Goal: Information Seeking & Learning: Find specific fact

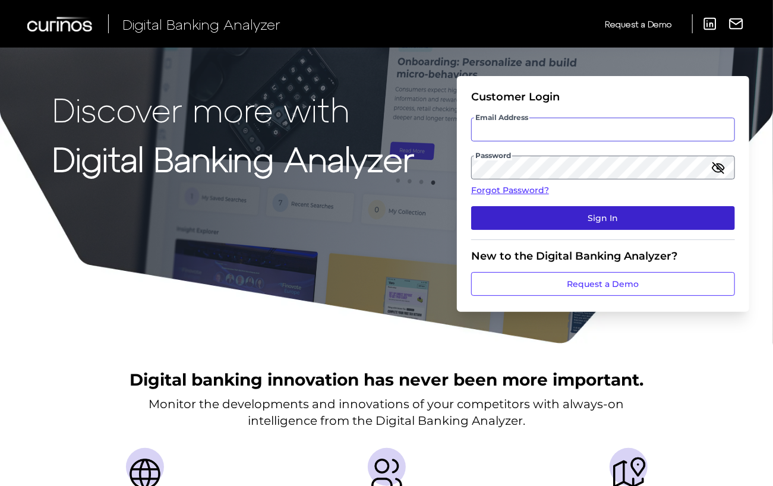
type input "[EMAIL_ADDRESS][DOMAIN_NAME]"
click at [558, 213] on button "Sign In" at bounding box center [603, 218] width 264 height 24
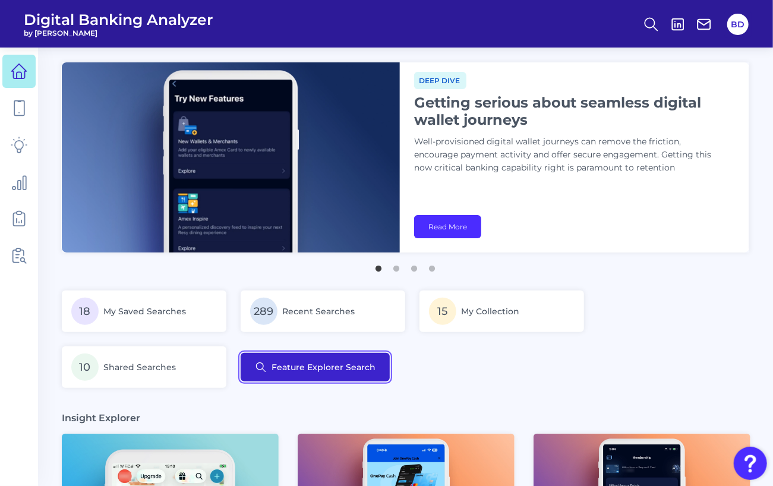
click at [312, 372] on button "Feature Explorer Search" at bounding box center [315, 367] width 149 height 29
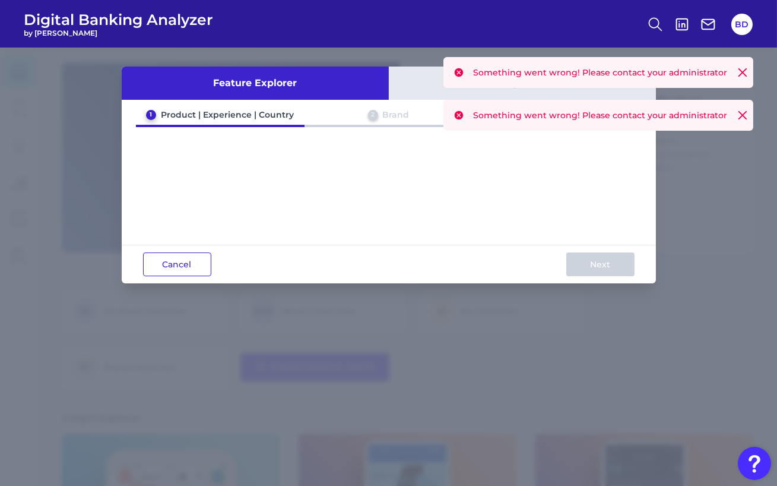
click at [188, 266] on button "Cancel" at bounding box center [177, 264] width 68 height 24
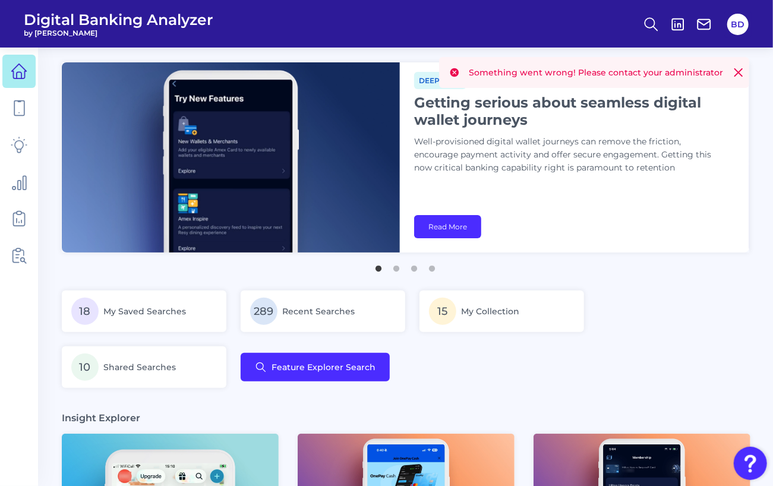
click at [737, 74] on icon at bounding box center [738, 72] width 7 height 7
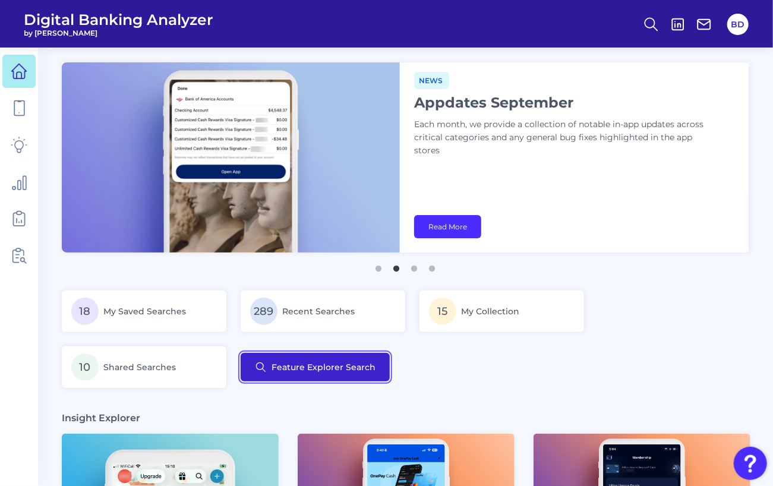
click at [311, 360] on button "Feature Explorer Search" at bounding box center [315, 367] width 149 height 29
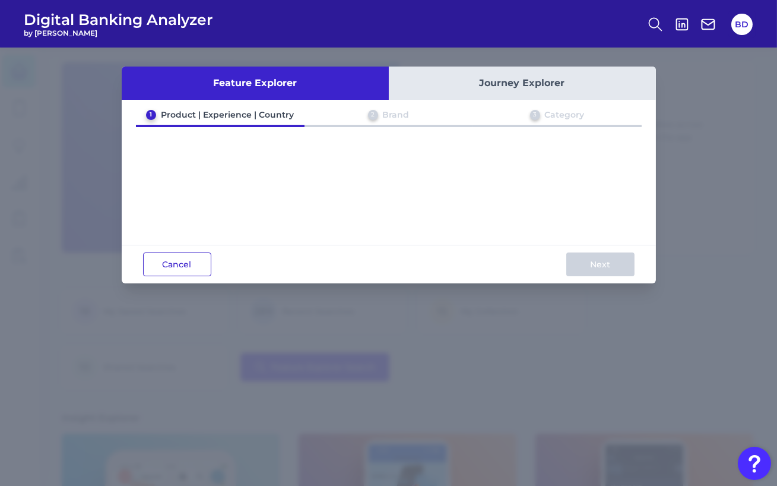
click at [182, 272] on button "Cancel" at bounding box center [177, 264] width 68 height 24
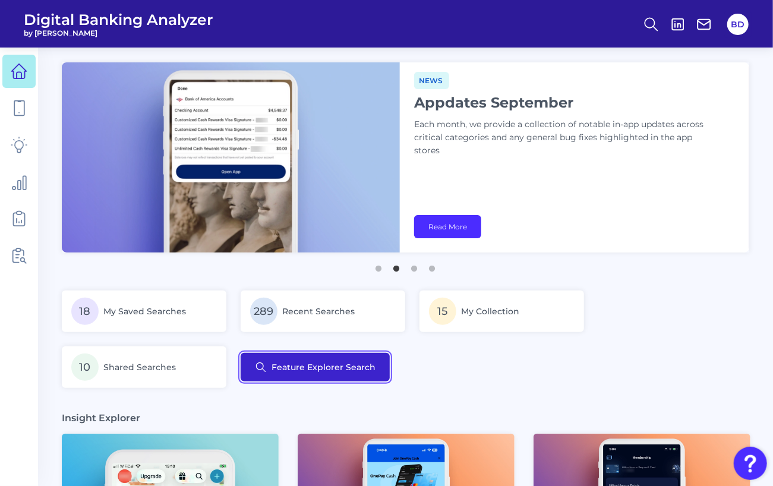
click at [311, 360] on button "Feature Explorer Search" at bounding box center [315, 367] width 149 height 29
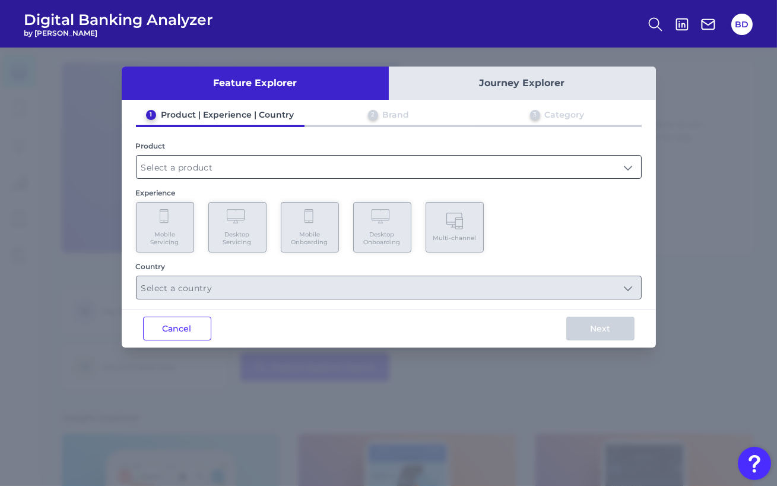
click at [476, 163] on input "text" at bounding box center [389, 167] width 505 height 23
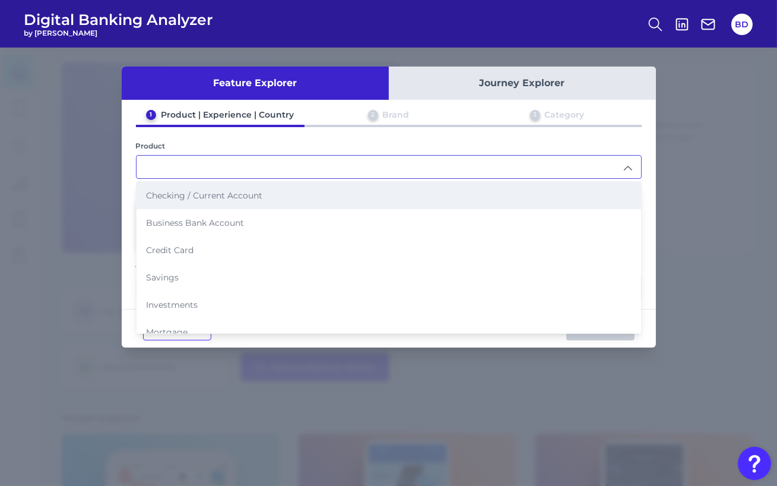
click at [227, 200] on li "Checking / Current Account" at bounding box center [389, 195] width 505 height 27
type input "Checking / Current Account"
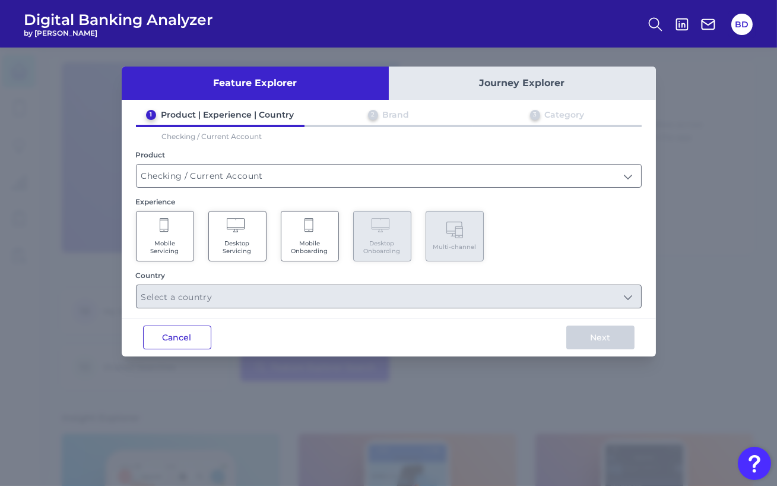
click at [172, 328] on button "Cancel" at bounding box center [177, 337] width 68 height 24
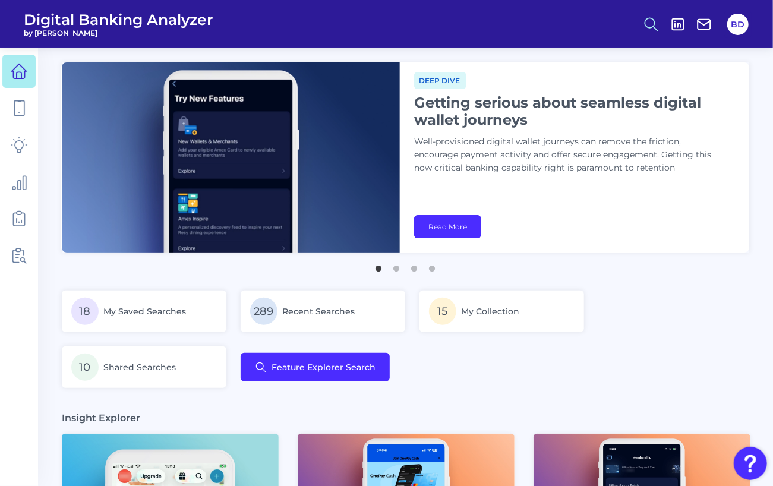
click at [651, 24] on icon at bounding box center [651, 24] width 17 height 17
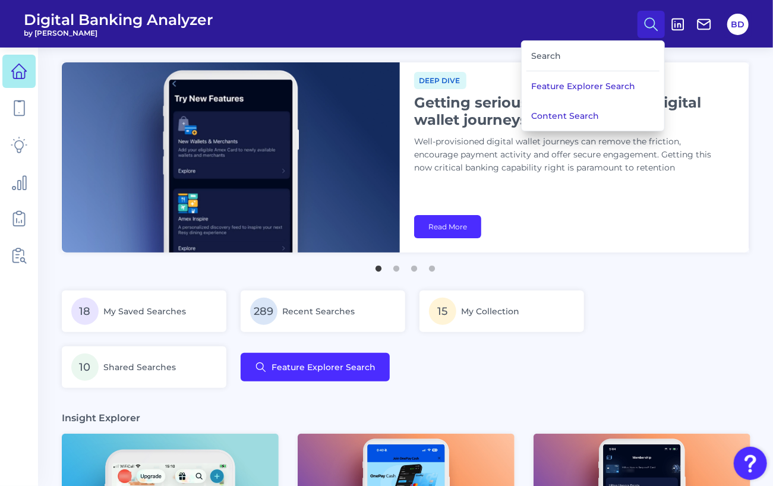
click at [605, 54] on div "Search" at bounding box center [592, 56] width 133 height 30
click at [558, 59] on div "Search" at bounding box center [592, 56] width 133 height 30
click at [548, 56] on div "Search" at bounding box center [592, 56] width 133 height 30
click at [571, 114] on button "Content Search" at bounding box center [592, 116] width 143 height 30
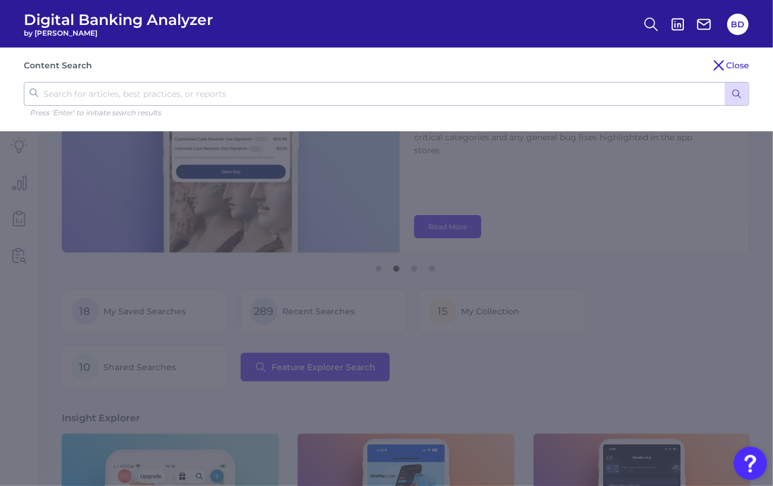
click at [475, 103] on input "text" at bounding box center [386, 94] width 725 height 24
type input "chime"
click at [725, 83] on button "submit" at bounding box center [737, 94] width 24 height 23
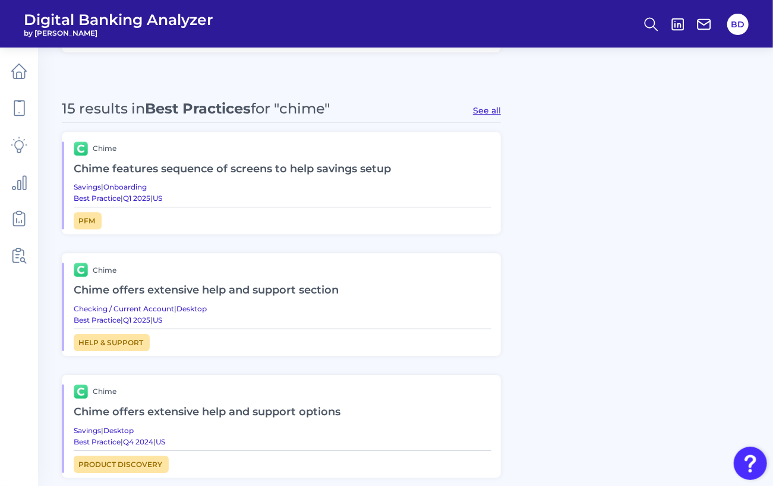
scroll to position [1527, 0]
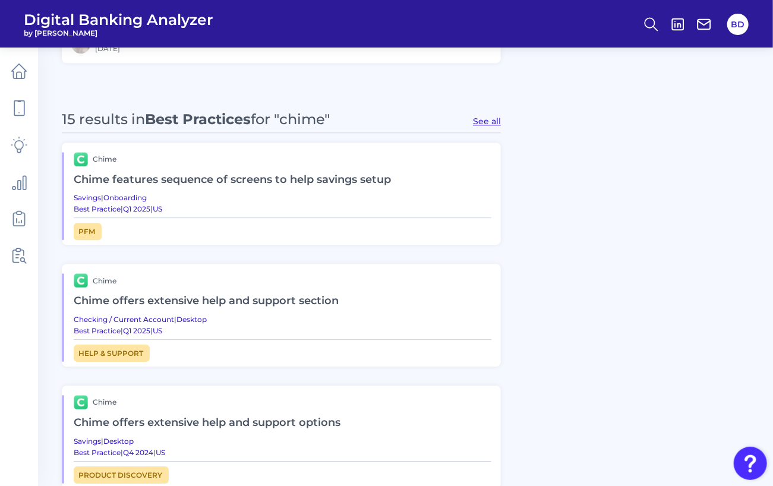
click at [483, 120] on button "See all" at bounding box center [487, 121] width 28 height 11
type input "Best Practices"
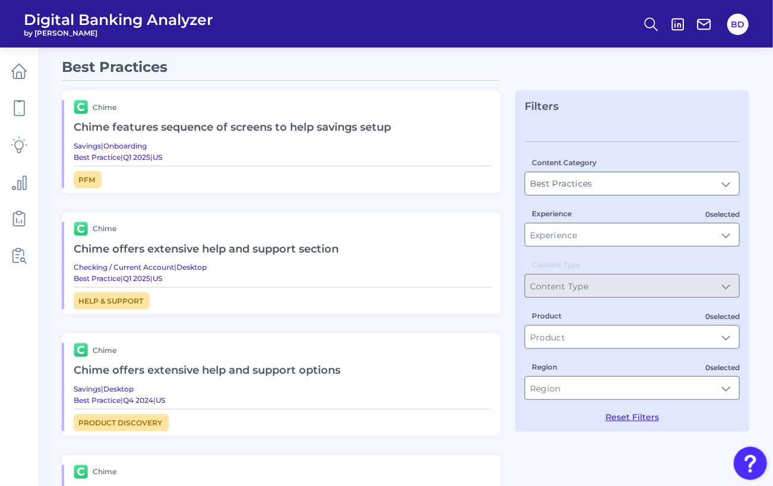
scroll to position [0, 0]
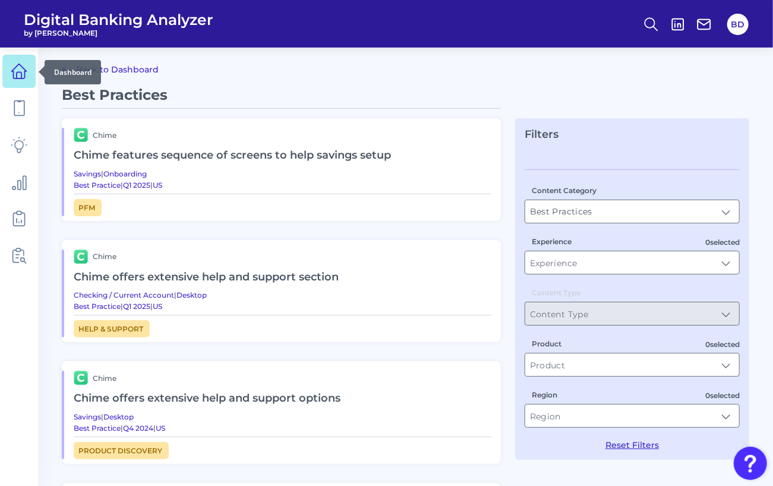
click at [13, 72] on icon at bounding box center [19, 71] width 15 height 15
